Goal: Task Accomplishment & Management: Manage account settings

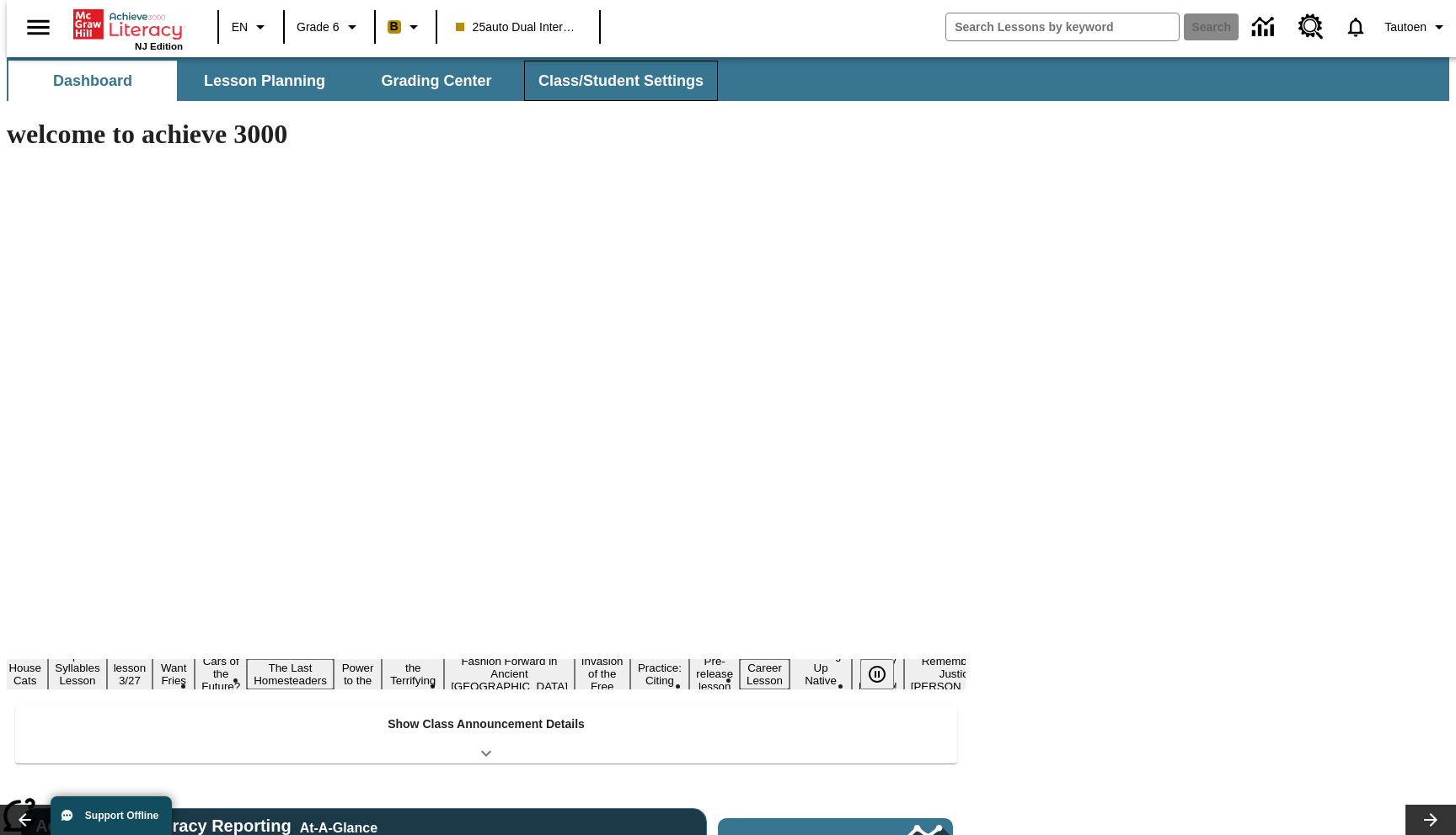
click at [587, 83] on button "Class/Student Settings" at bounding box center [621, 81] width 194 height 41
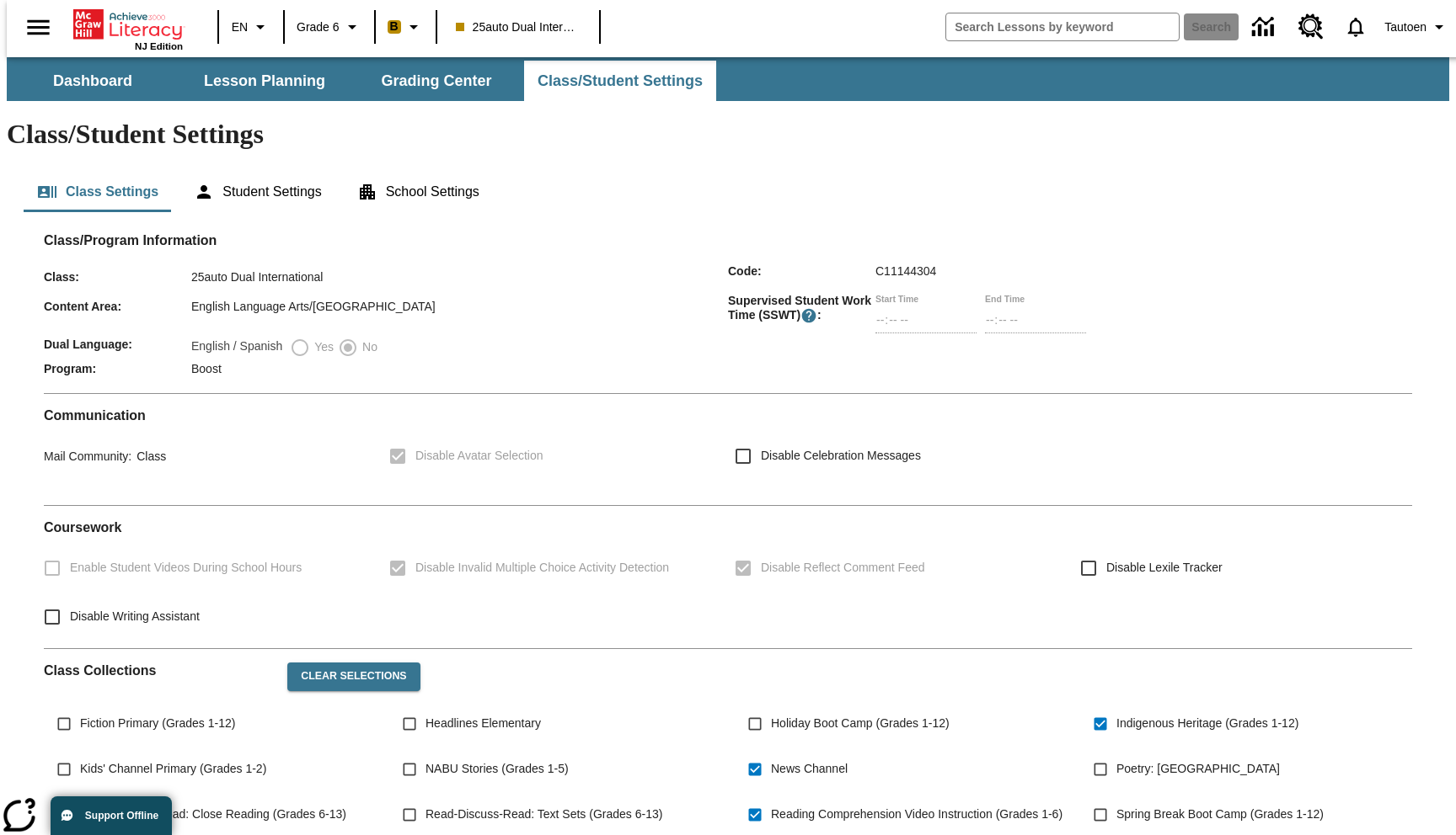
click at [291, 337] on label "Yes" at bounding box center [312, 347] width 44 height 20
click at [80, 76] on button "Dashboard" at bounding box center [93, 81] width 169 height 41
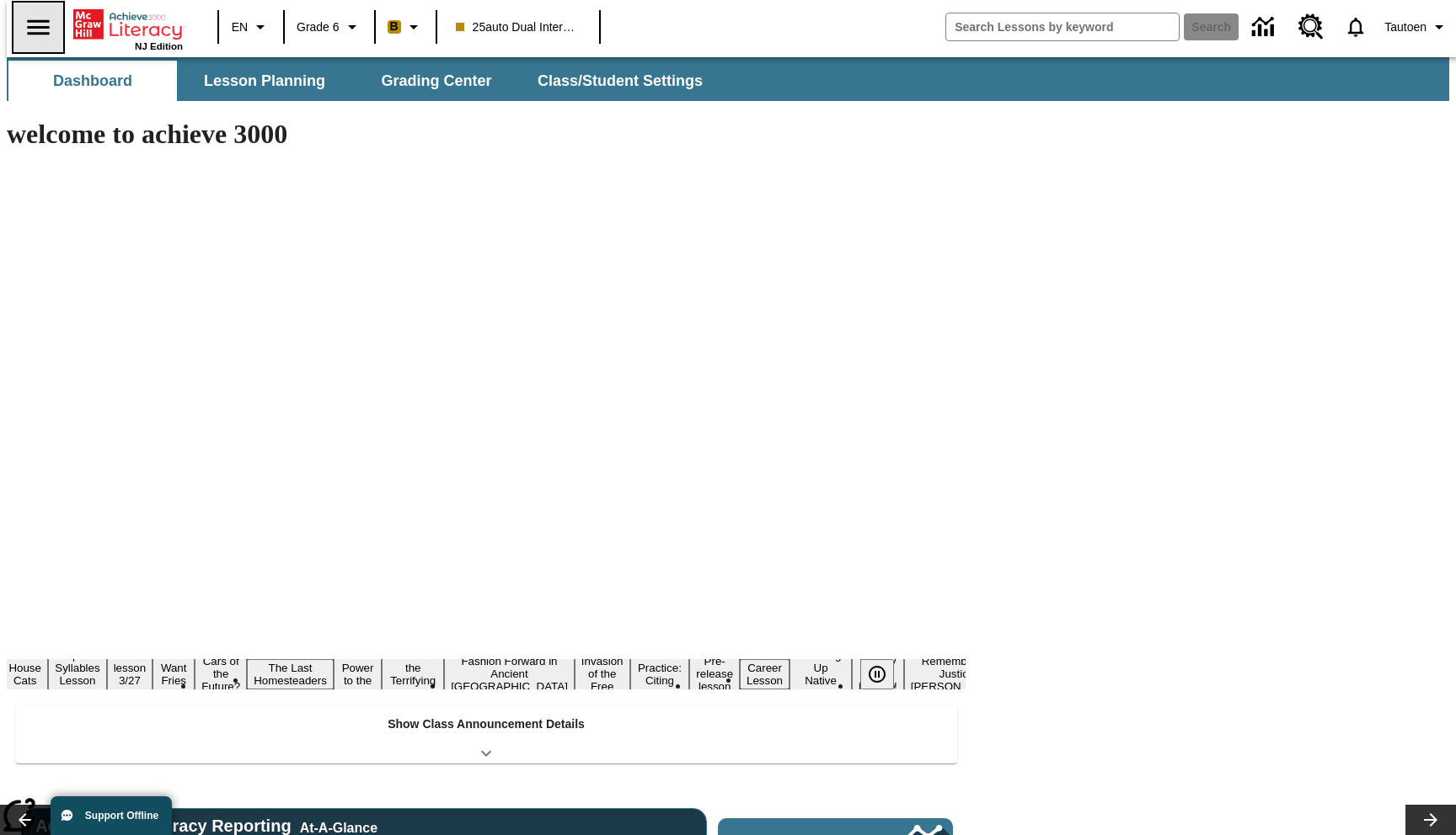
type input "-1"
click at [24, 24] on icon "Open side menu" at bounding box center [38, 27] width 30 height 30
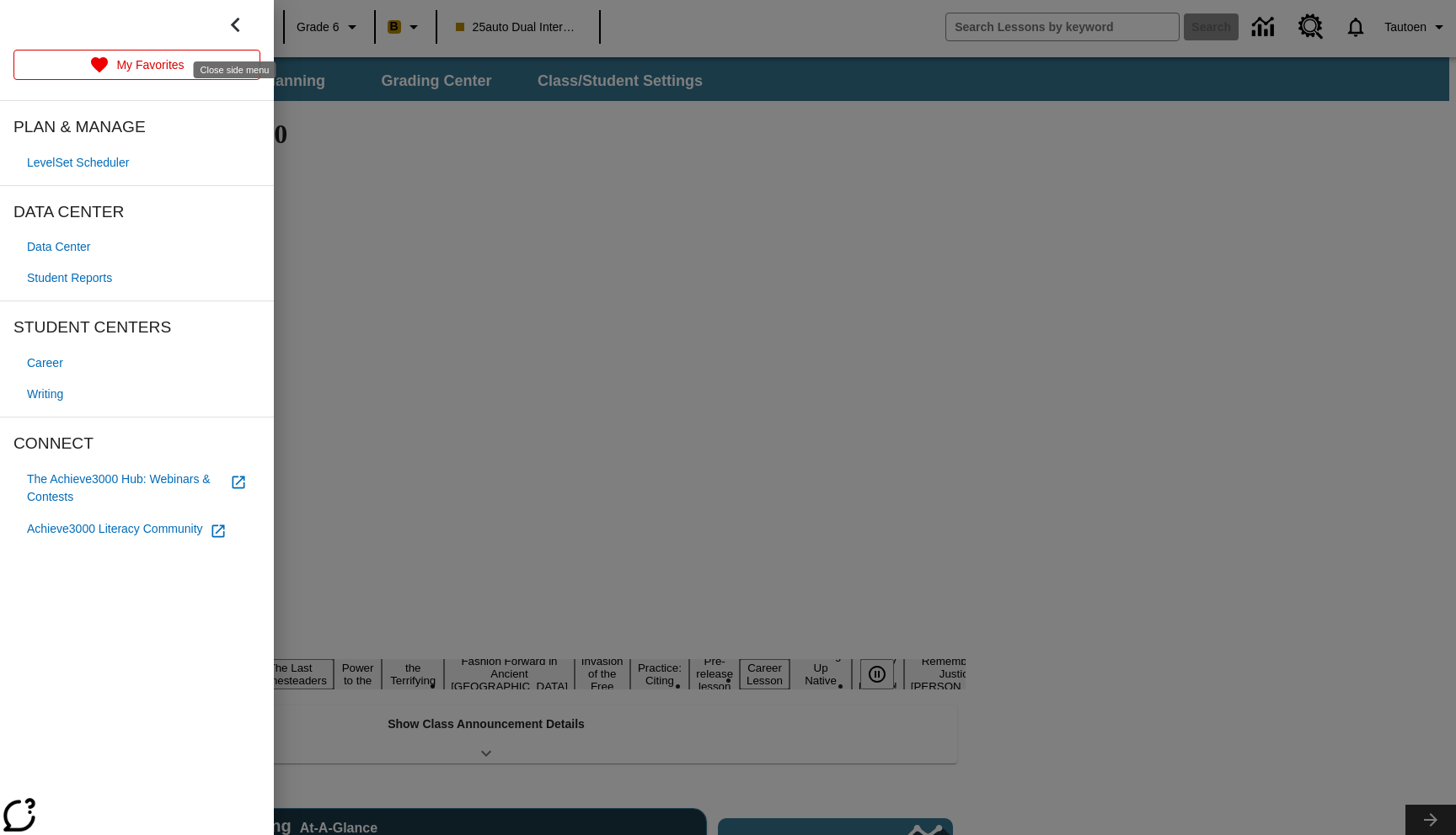
click at [232, 24] on icon "Close side menu" at bounding box center [236, 25] width 9 height 15
